Goal: Find specific page/section: Find specific page/section

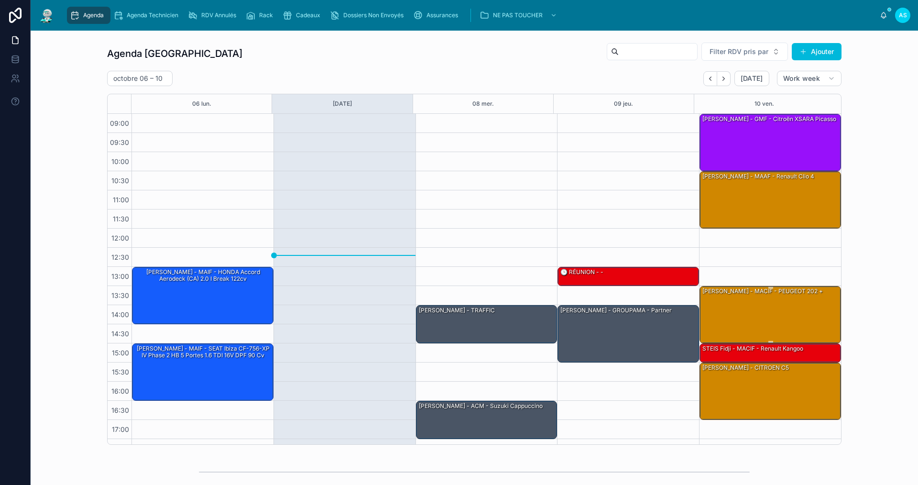
click at [809, 308] on div "[PERSON_NAME] - MACIF - PEUGEOT 202 +" at bounding box center [771, 314] width 139 height 55
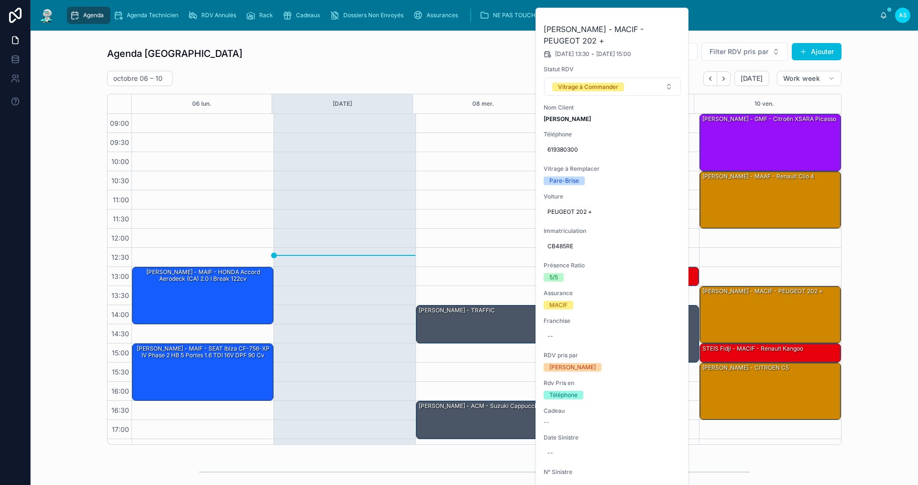
click at [0, 0] on button at bounding box center [0, 0] width 0 height 0
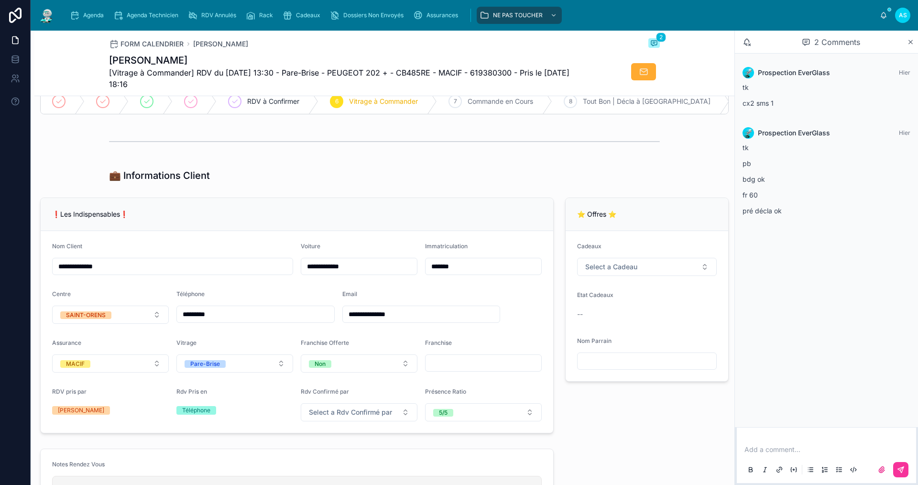
scroll to position [96, 0]
drag, startPoint x: 361, startPoint y: 276, endPoint x: 338, endPoint y: 277, distance: 23.5
click at [338, 272] on input "**********" at bounding box center [359, 265] width 116 height 13
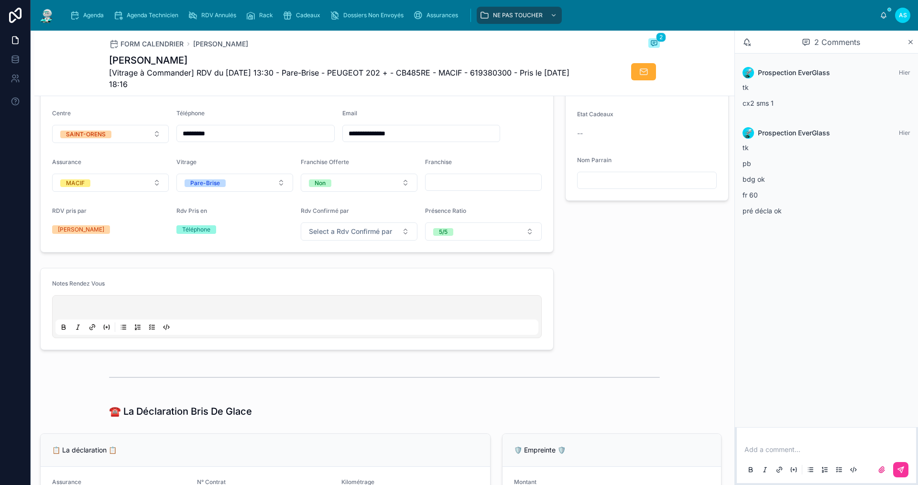
scroll to position [287, 0]
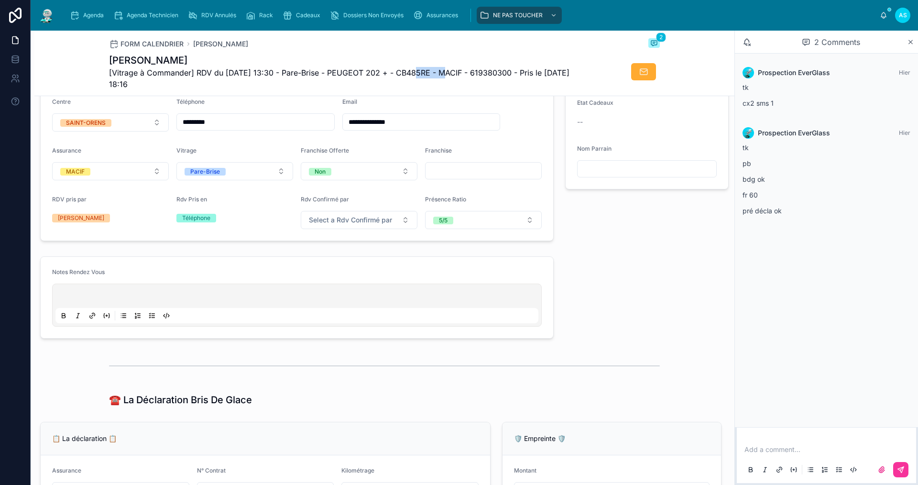
drag, startPoint x: 438, startPoint y: 74, endPoint x: 407, endPoint y: 74, distance: 31.1
click at [407, 74] on span "[Vitrage à Commander] RDV du [DATE] 13:30 - Pare-Brise - PEUGEOT 202 + - CB485R…" at bounding box center [348, 78] width 479 height 23
copy span "CB485RE"
click at [92, 16] on span "Agenda" at bounding box center [93, 15] width 21 height 8
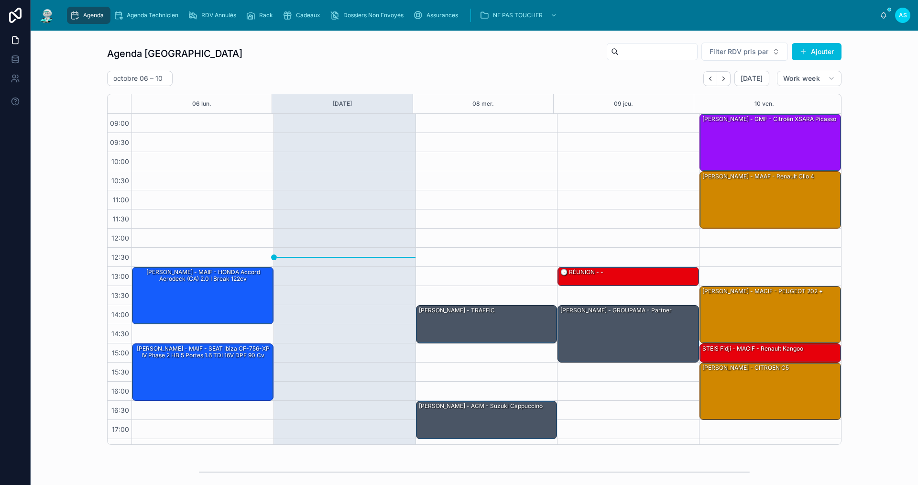
scroll to position [14, 0]
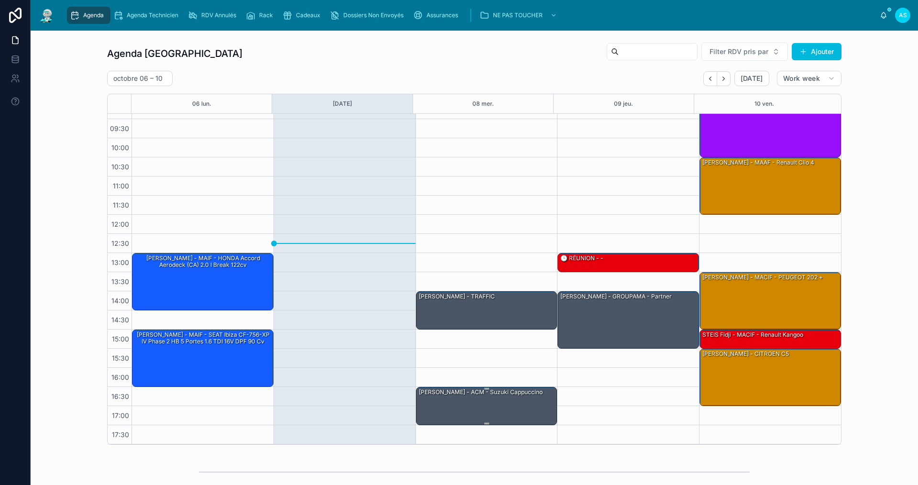
click at [464, 398] on div "[PERSON_NAME] - ACM - suzuki cappuccino" at bounding box center [487, 405] width 139 height 36
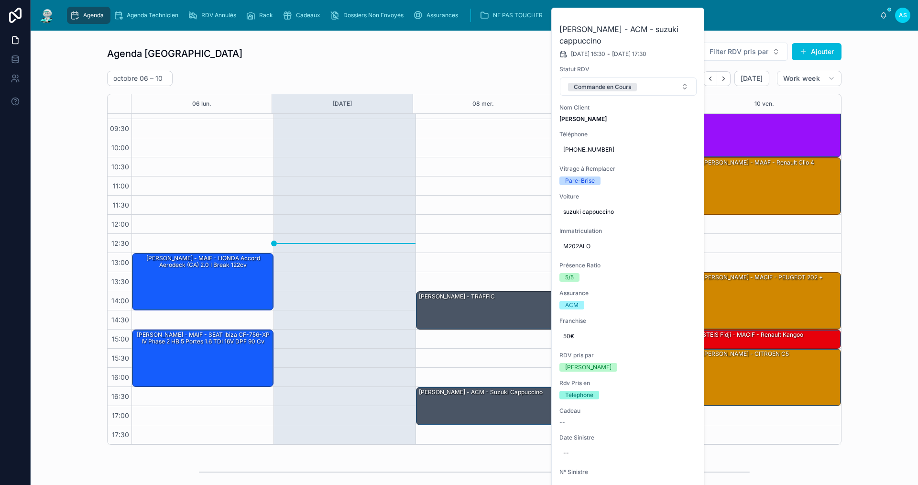
click at [0, 0] on button at bounding box center [0, 0] width 0 height 0
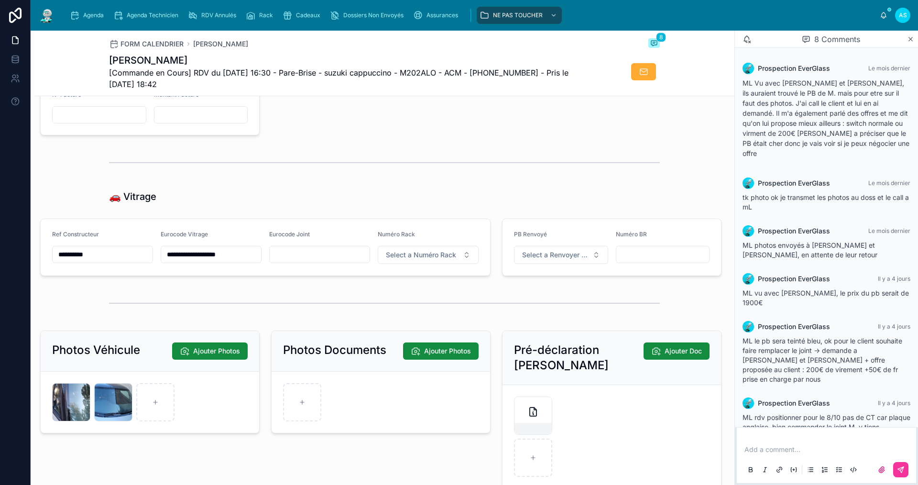
scroll to position [1100, 0]
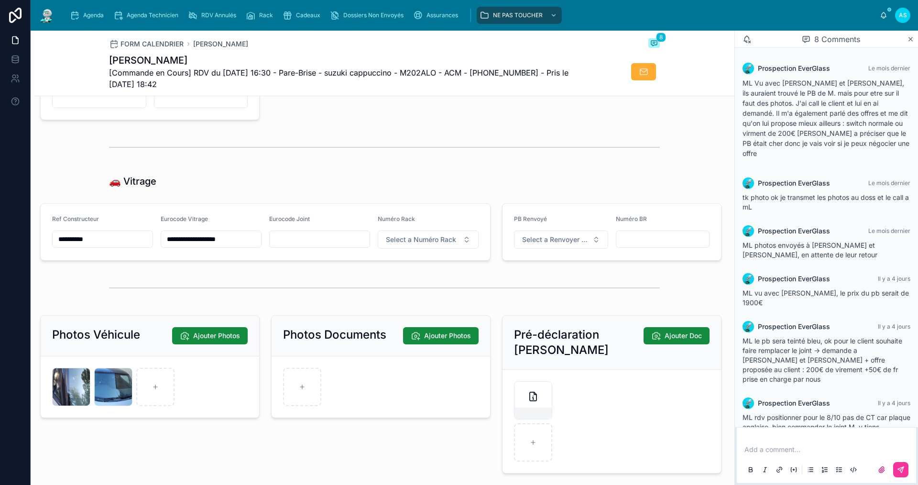
click at [83, 16] on div "Agenda" at bounding box center [89, 15] width 38 height 15
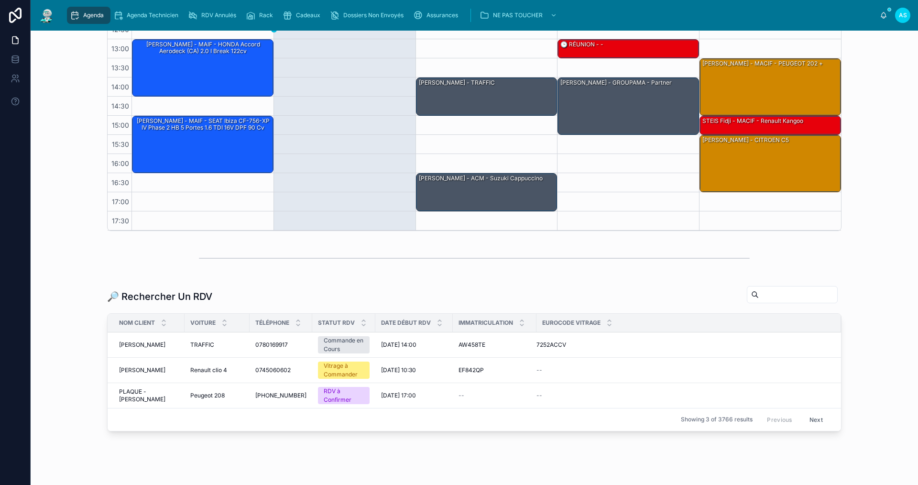
scroll to position [239, 0]
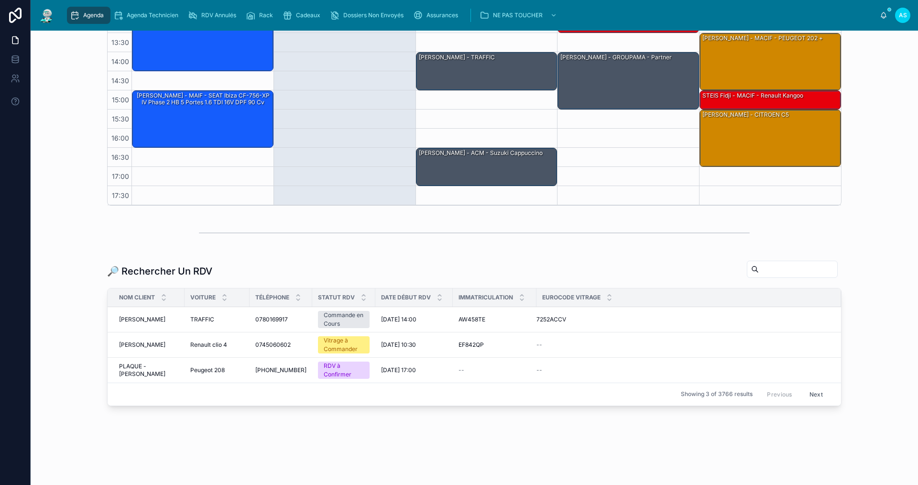
click at [401, 320] on span "[DATE] 14:00" at bounding box center [398, 320] width 35 height 8
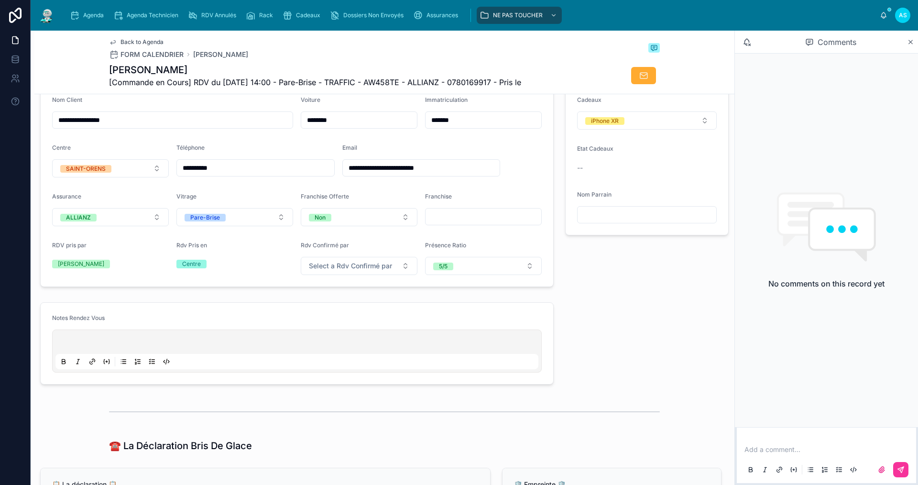
type input "**********"
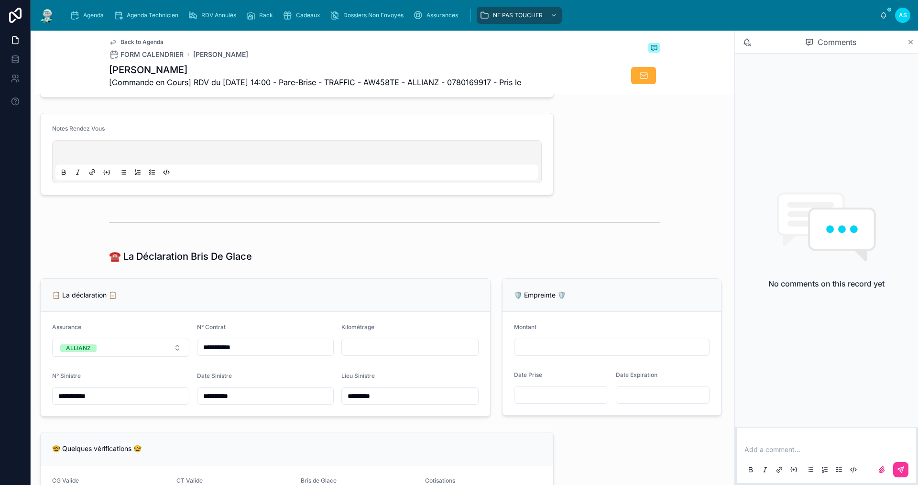
scroll to position [431, 0]
click at [101, 10] on div "Agenda" at bounding box center [89, 15] width 38 height 15
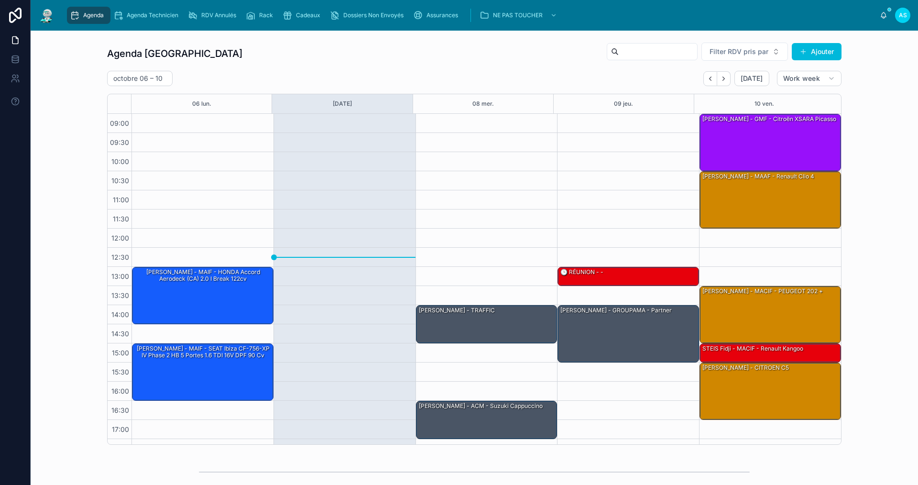
scroll to position [14, 0]
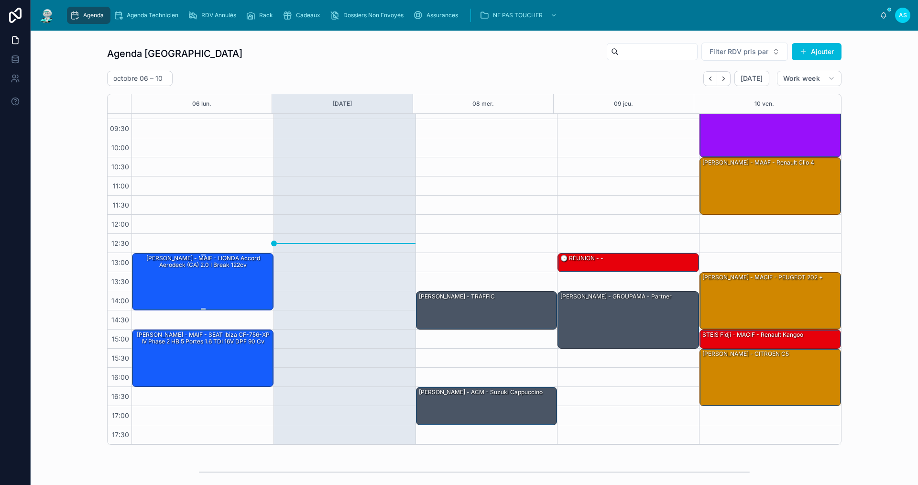
click at [211, 261] on div "[PERSON_NAME] - MAIF - HONDA Accord Aerodeck (CA) 2.0 i Break 122cv" at bounding box center [203, 262] width 139 height 16
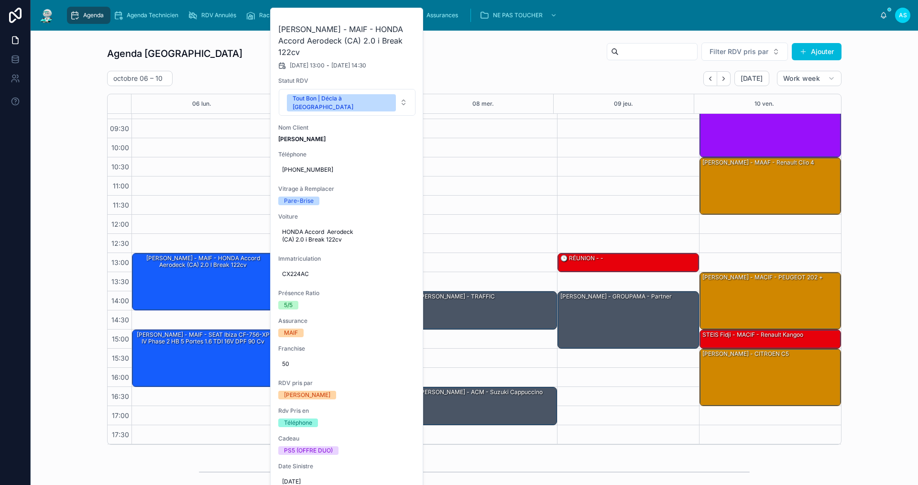
click at [0, 0] on button at bounding box center [0, 0] width 0 height 0
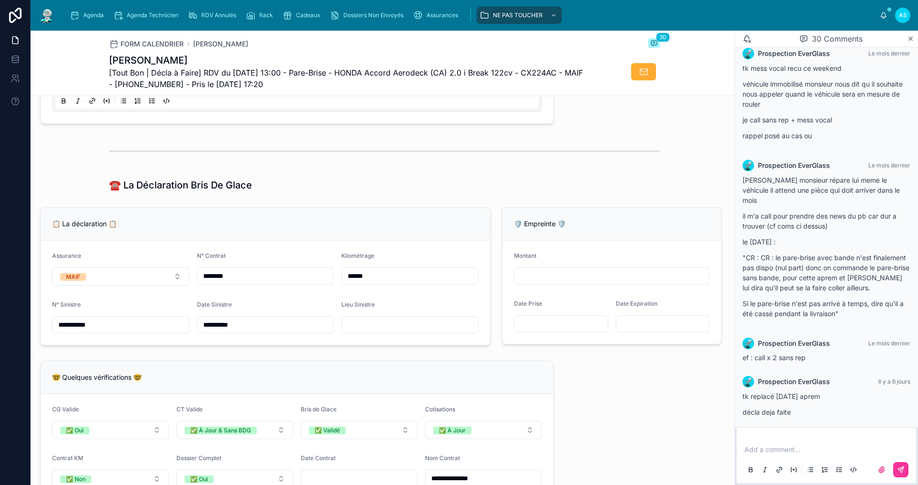
scroll to position [526, 0]
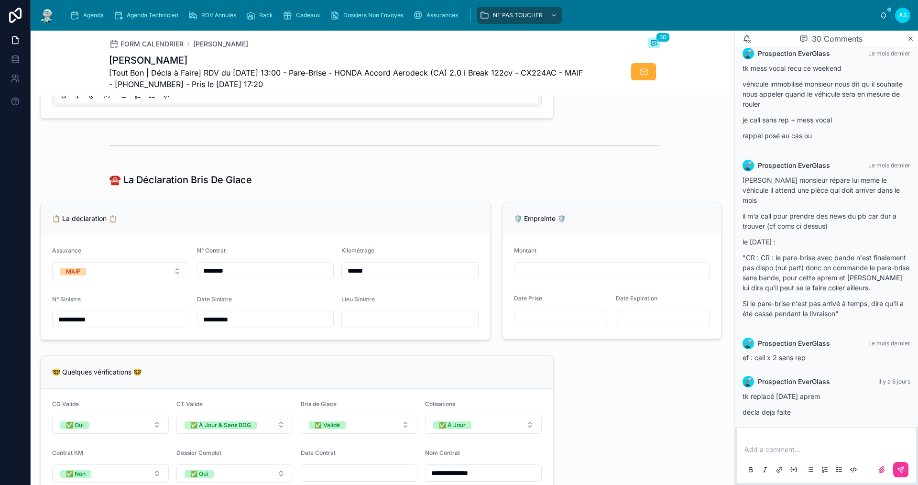
click at [85, 18] on span "Agenda" at bounding box center [93, 15] width 21 height 8
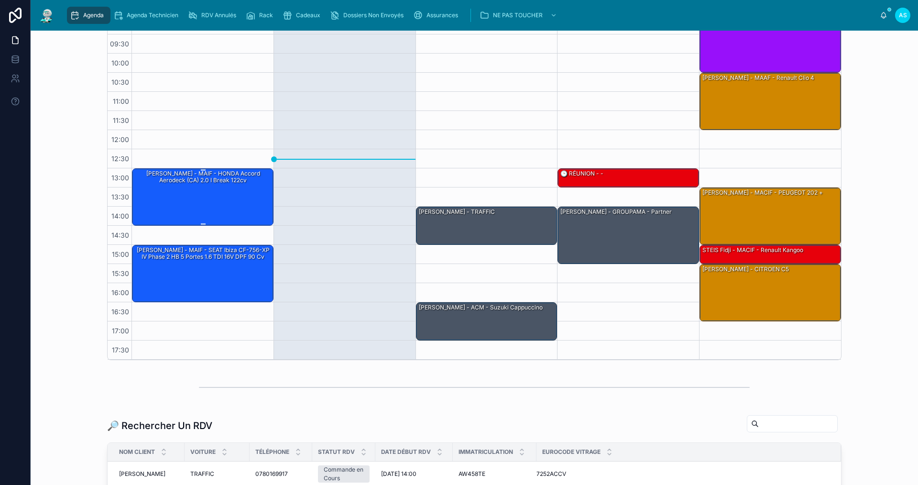
scroll to position [48, 0]
